Goal: Information Seeking & Learning: Learn about a topic

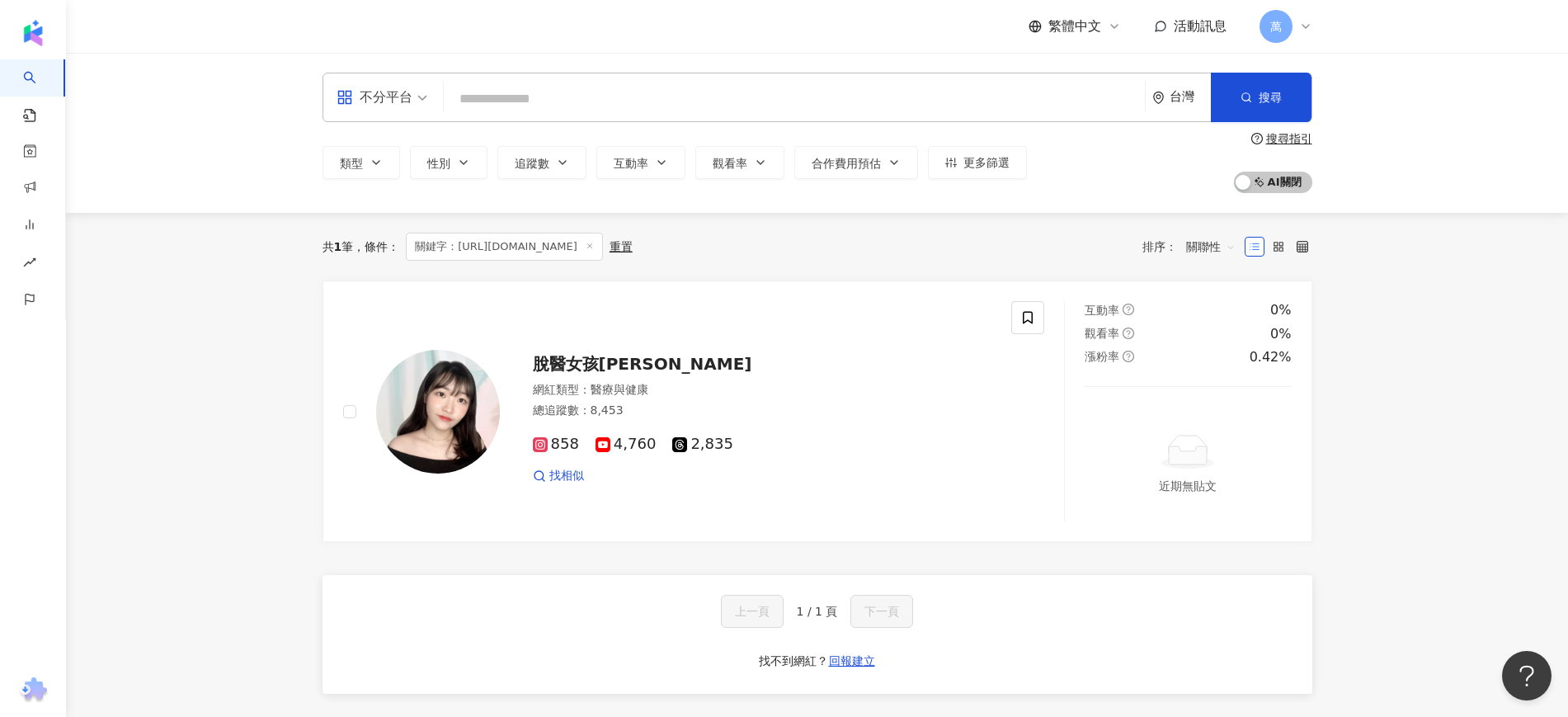
click at [514, 106] on input "search" at bounding box center [794, 98] width 688 height 31
type input "**********"
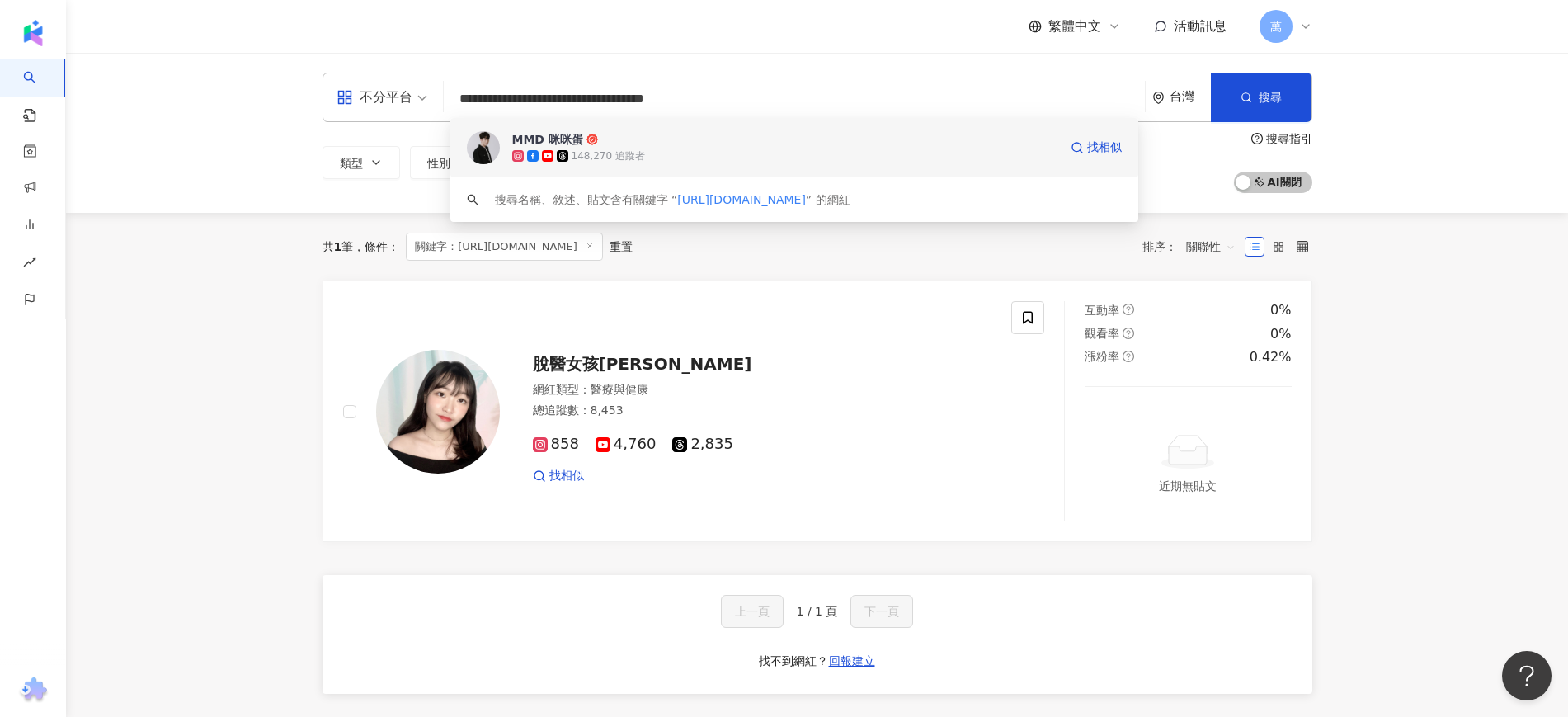
click at [673, 131] on span "MMD 咪咪蛋" at bounding box center [785, 139] width 546 height 17
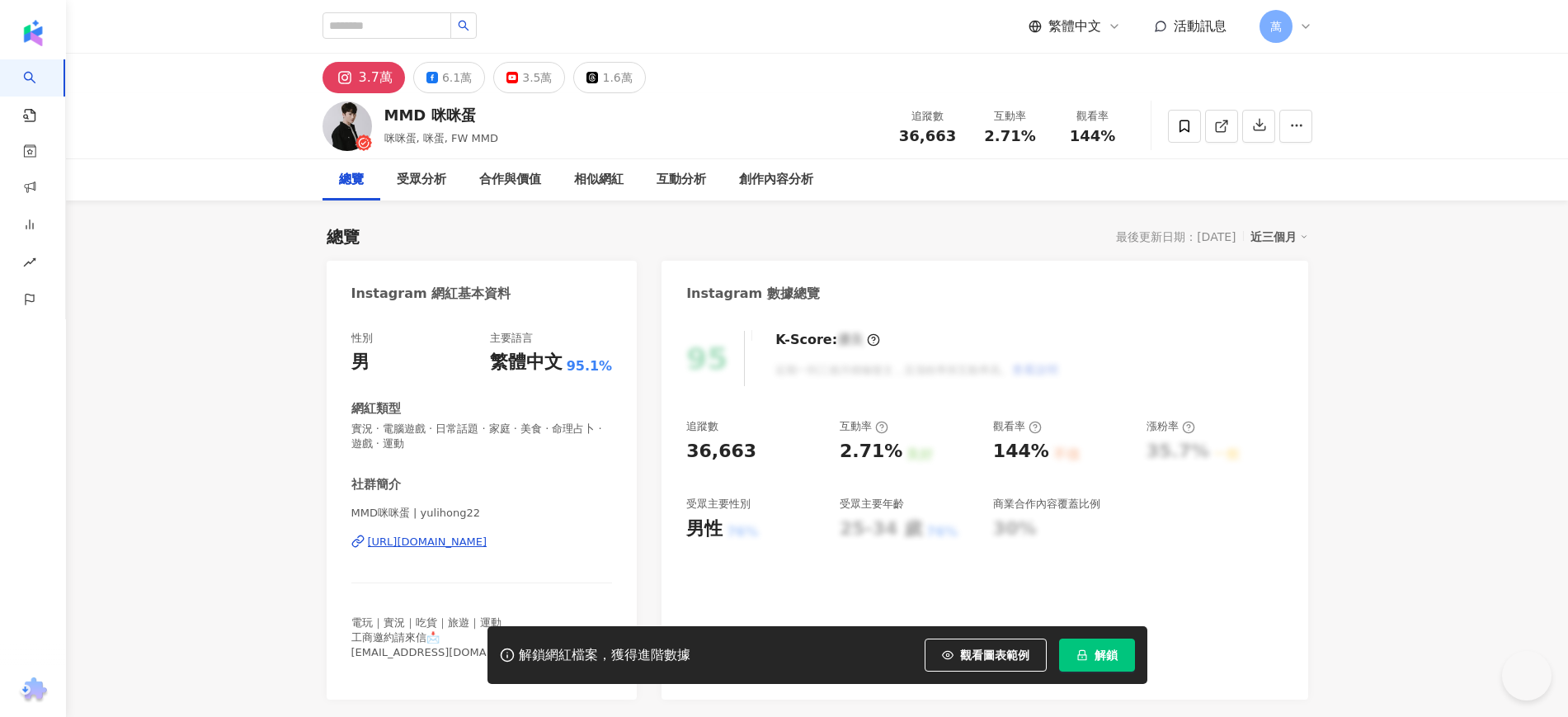
click at [1107, 652] on span "解鎖" at bounding box center [1106, 655] width 23 height 13
